Goal: Task Accomplishment & Management: Use online tool/utility

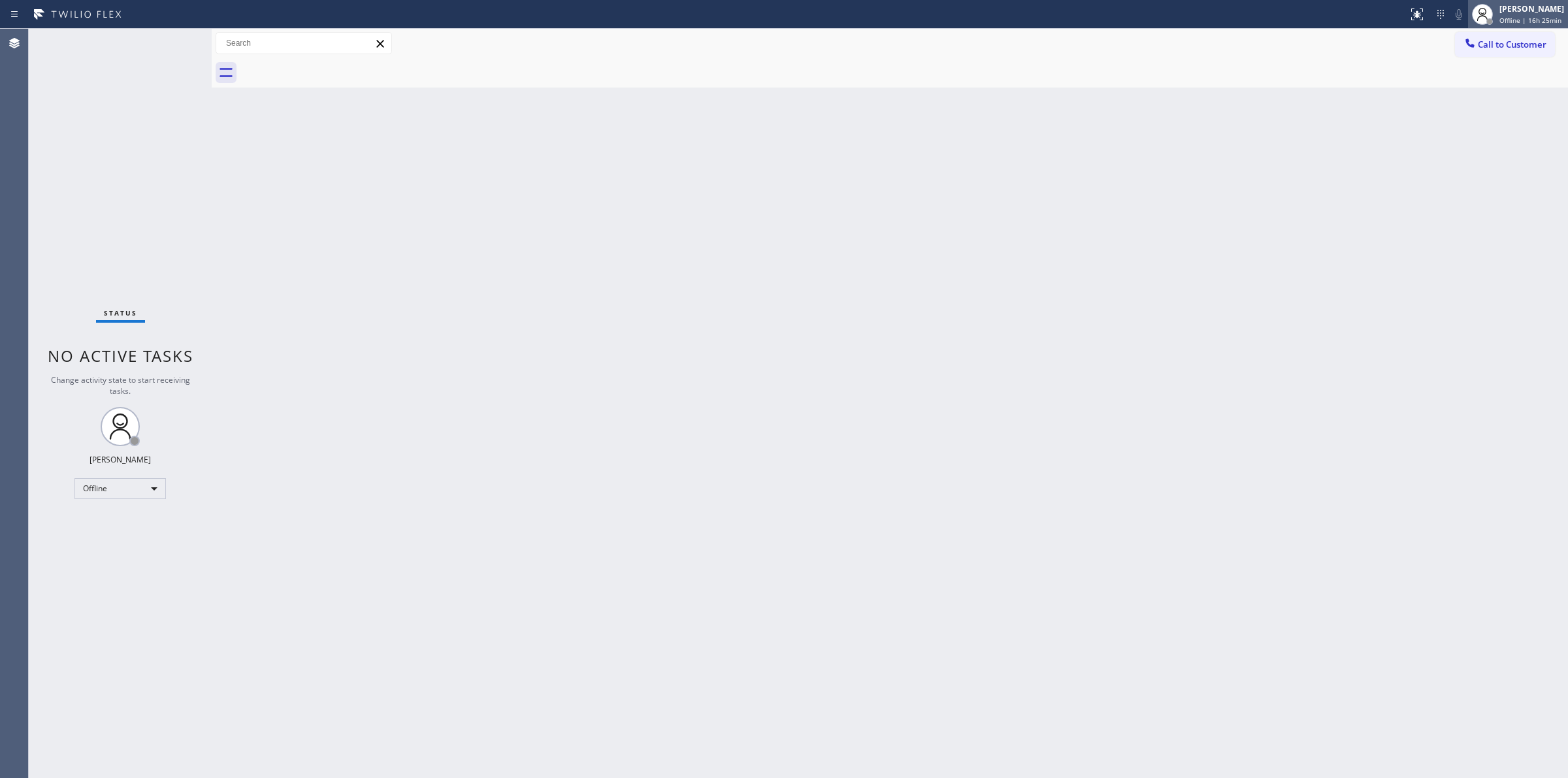
click at [1561, 18] on span "Offline | 16h 25min" at bounding box center [1530, 19] width 62 height 9
click at [1486, 84] on button "Unavailable" at bounding box center [1503, 86] width 131 height 17
click at [295, 90] on div "Back to Dashboard Change Sender ID Customers Technicians Select a contact Outbo…" at bounding box center [890, 404] width 1356 height 749
